Goal: Information Seeking & Learning: Learn about a topic

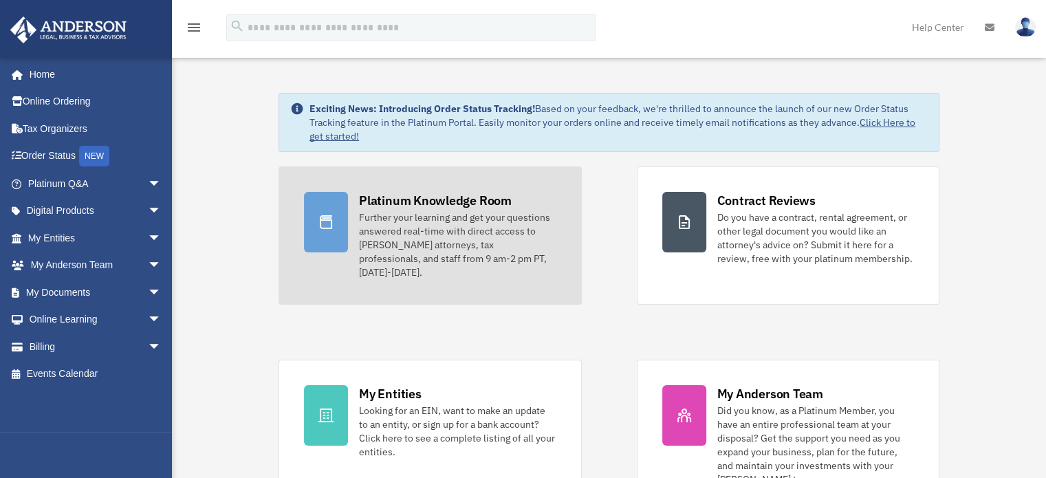
click at [441, 239] on div "Further your learning and get your questions answered real-time with direct acc…" at bounding box center [457, 244] width 197 height 69
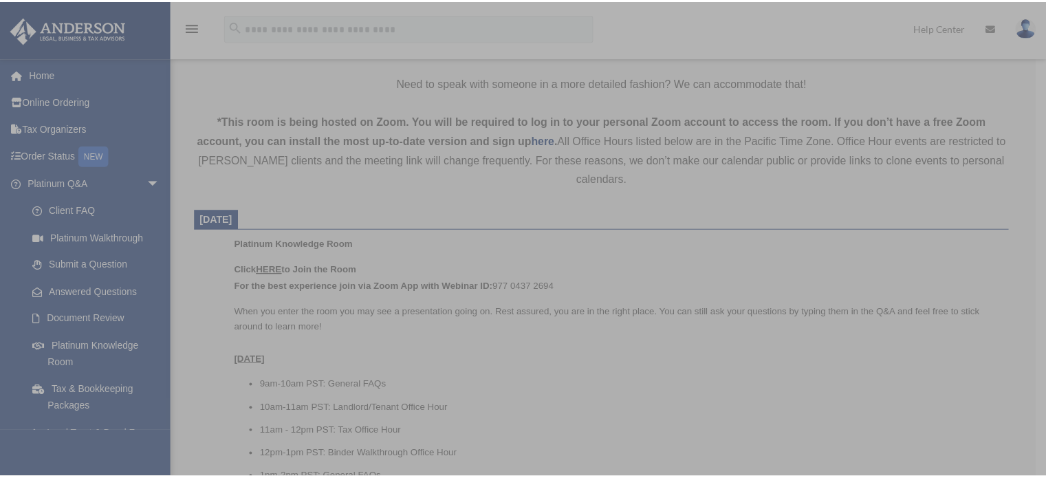
scroll to position [413, 0]
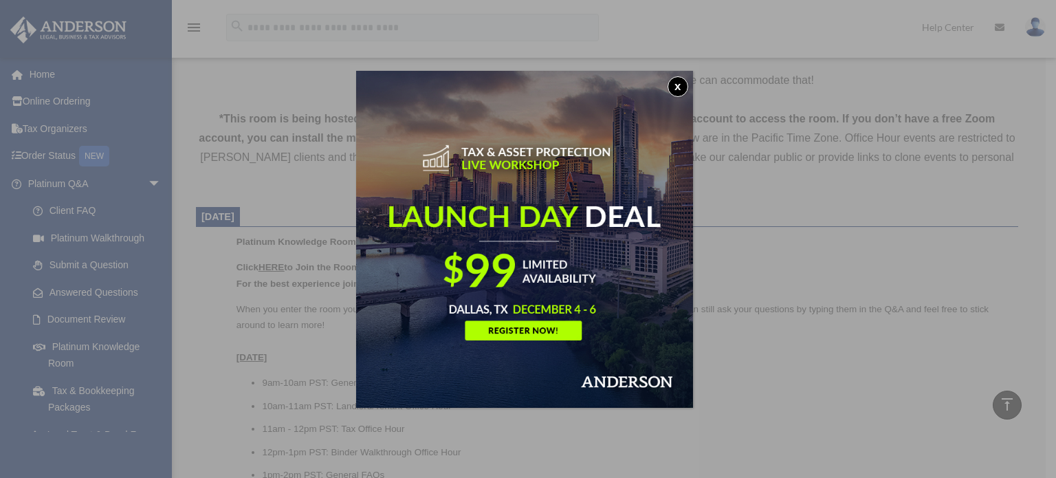
click at [682, 80] on button "x" at bounding box center [678, 86] width 21 height 21
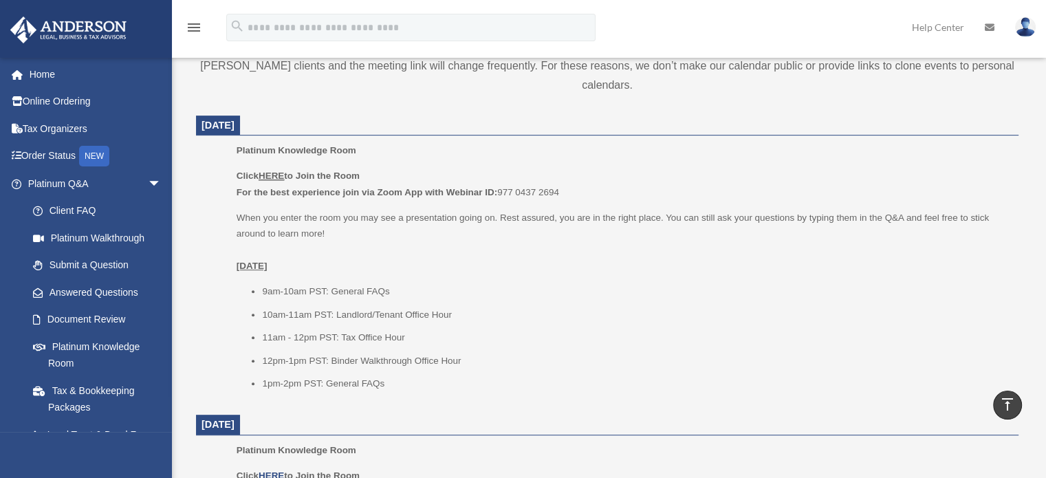
scroll to position [481, 0]
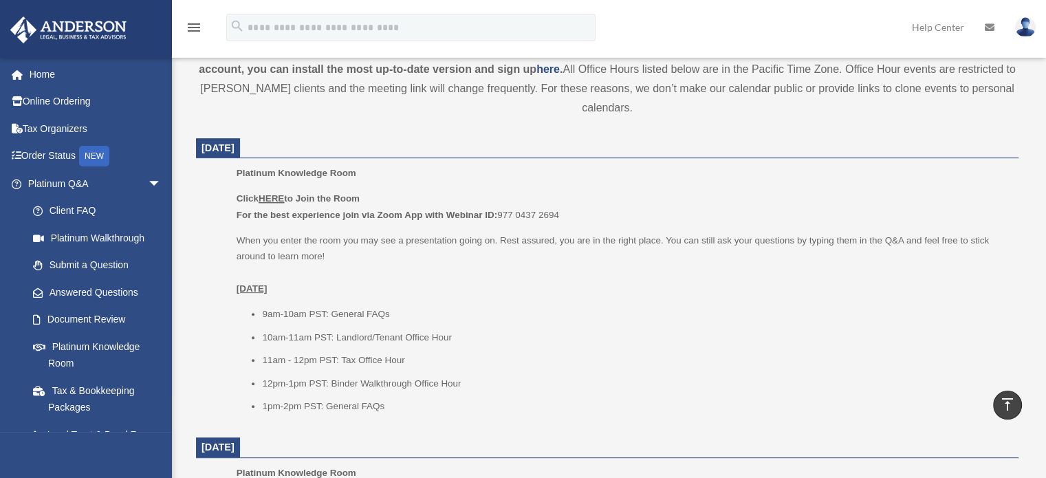
click at [270, 197] on u "HERE" at bounding box center [271, 198] width 25 height 10
click at [279, 197] on u "HERE" at bounding box center [271, 198] width 25 height 10
click at [465, 321] on li "9am-10am PST: General FAQs" at bounding box center [635, 314] width 747 height 17
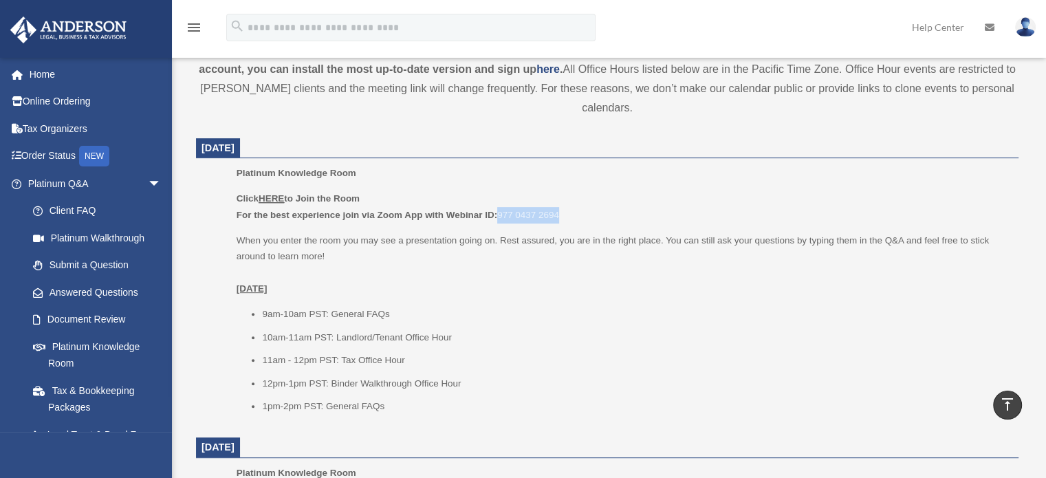
drag, startPoint x: 501, startPoint y: 215, endPoint x: 586, endPoint y: 216, distance: 85.3
click at [586, 216] on p "Click HERE to Join the Room For the best experience join via Zoom App with Webi…" at bounding box center [623, 207] width 772 height 32
copy p "977 0437 2694"
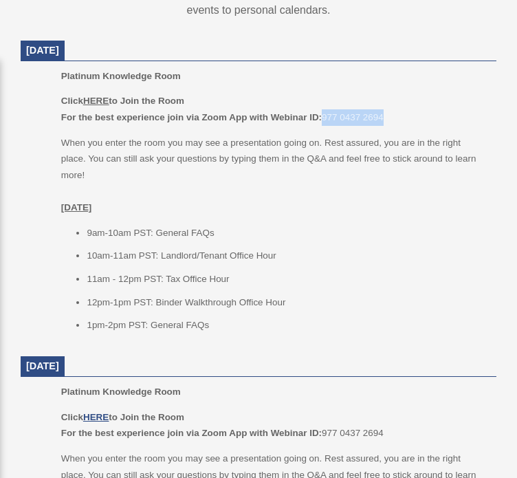
scroll to position [688, 0]
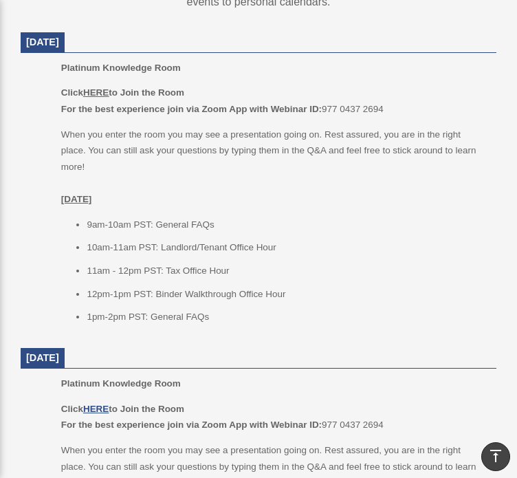
click at [268, 219] on li "9am-10am PST: General FAQs" at bounding box center [287, 225] width 400 height 17
click at [377, 292] on li "12pm-1pm PST: Binder Walkthrough Office Hour" at bounding box center [287, 294] width 400 height 17
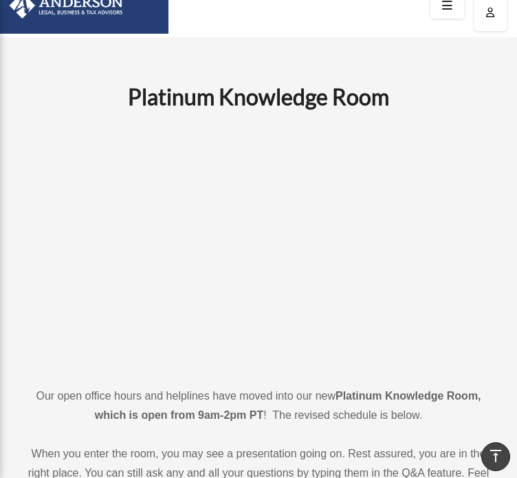
scroll to position [0, 0]
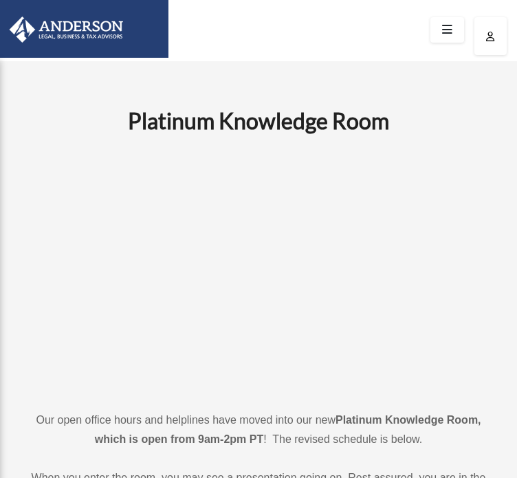
click at [61, 27] on img at bounding box center [61, 30] width 131 height 26
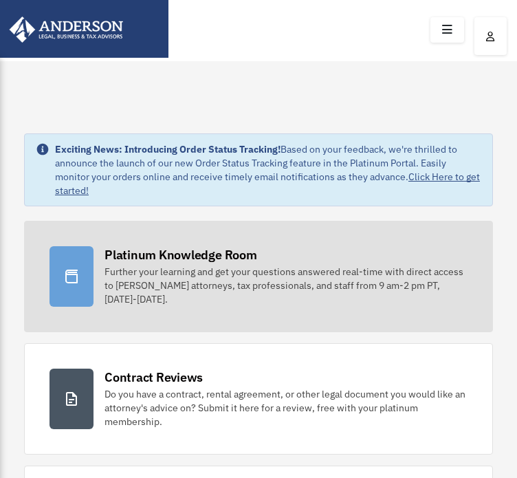
click at [303, 268] on div "Further your learning and get your questions answered real-time with direct acc…" at bounding box center [286, 285] width 363 height 41
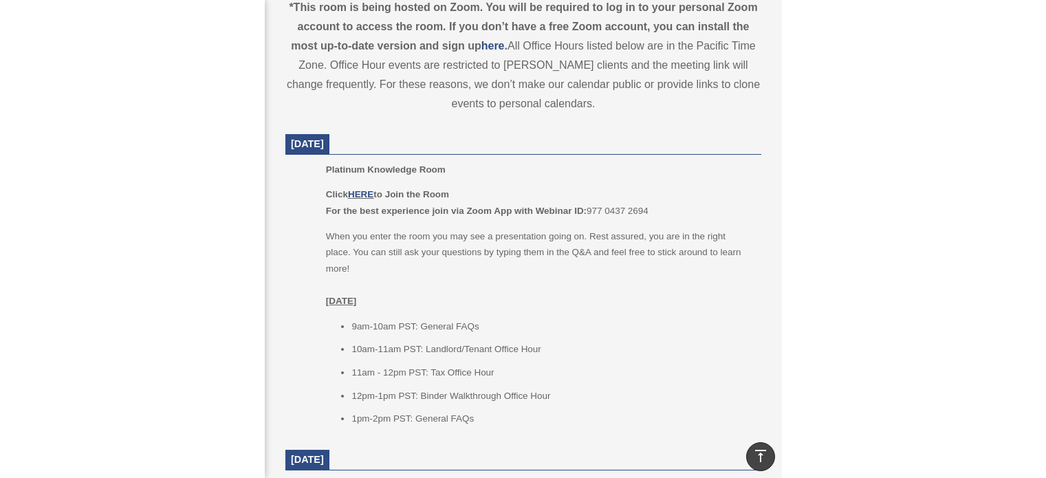
scroll to position [619, 0]
